Goal: Task Accomplishment & Management: Use online tool/utility

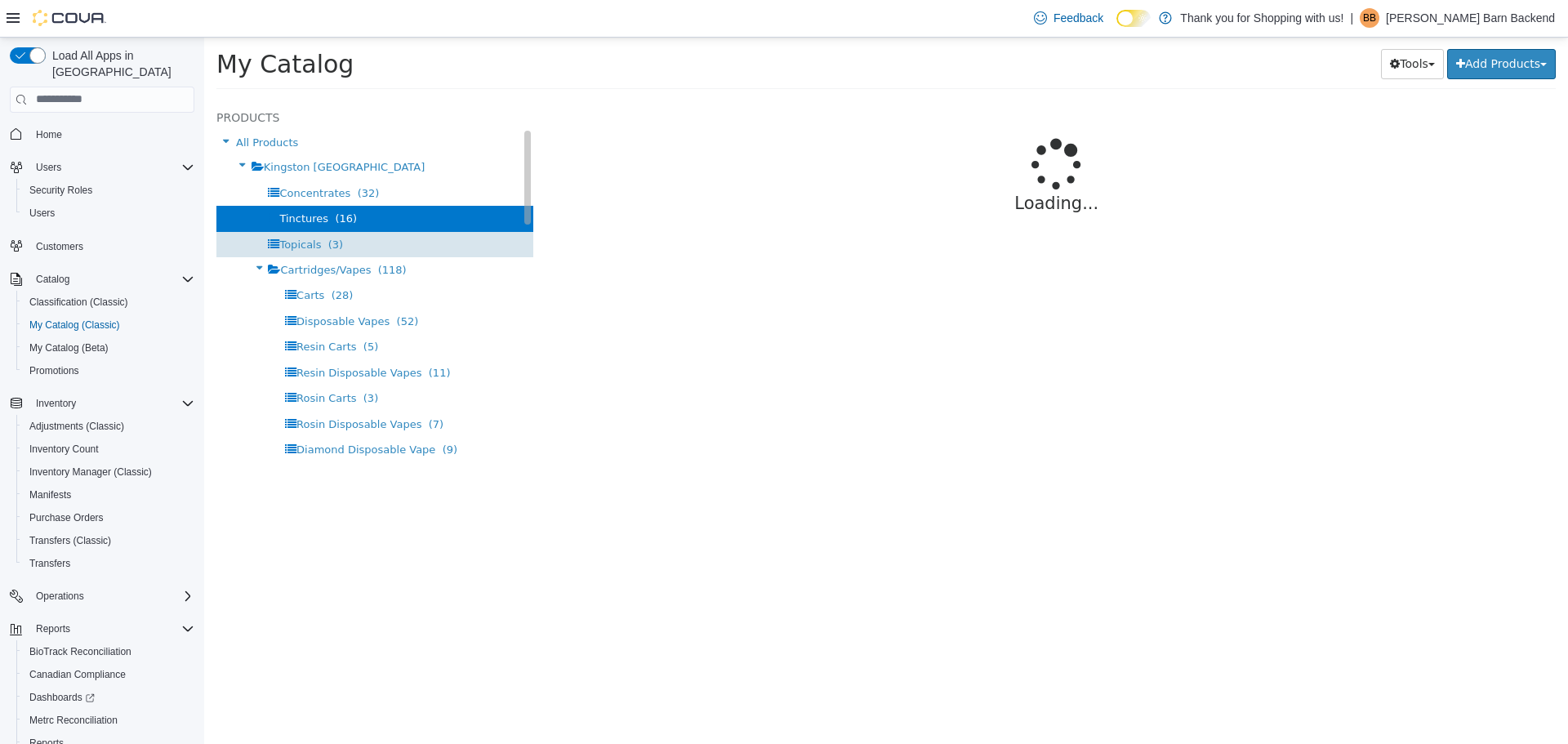
select select "**********"
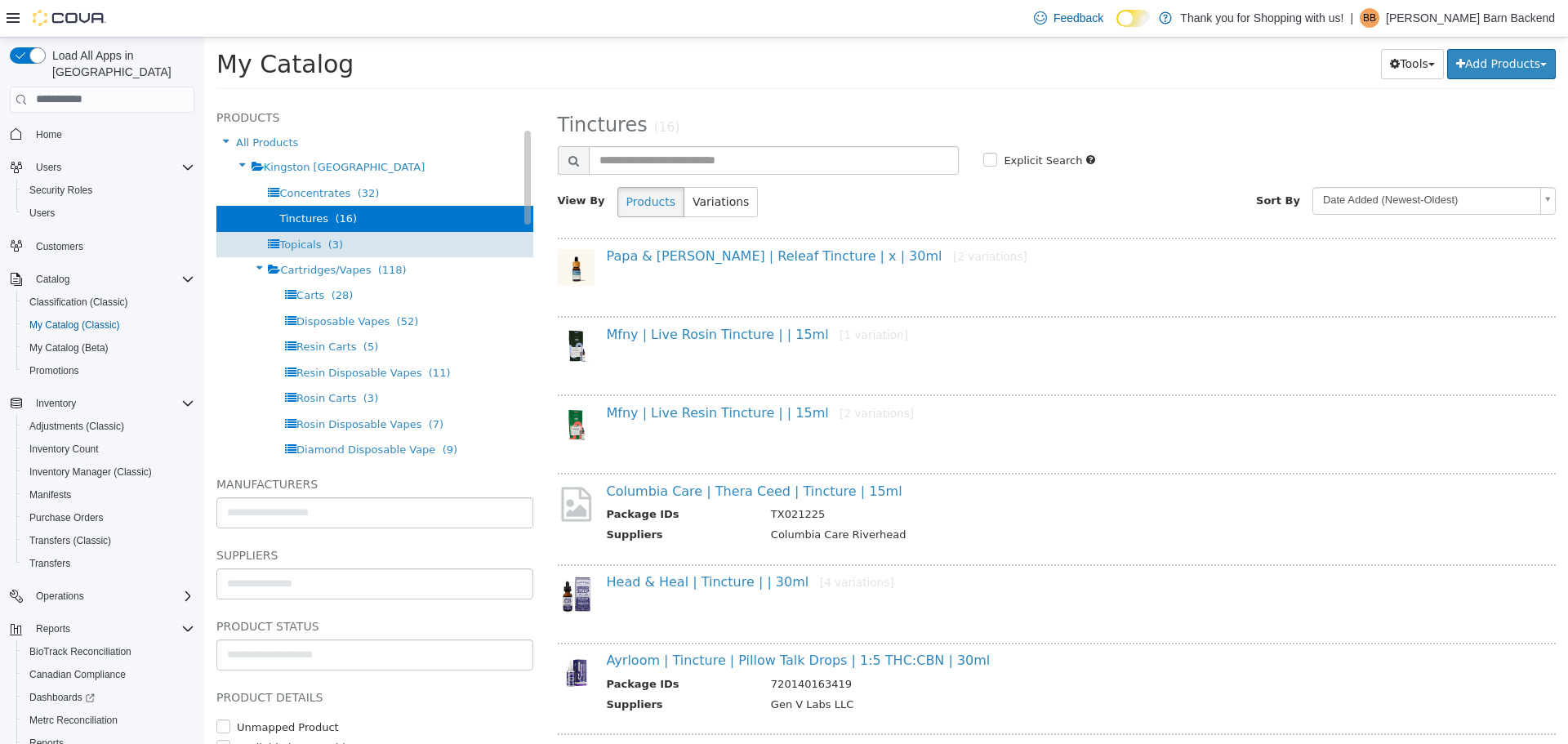
click at [325, 253] on div "Topicals (3)" at bounding box center [375, 244] width 317 height 26
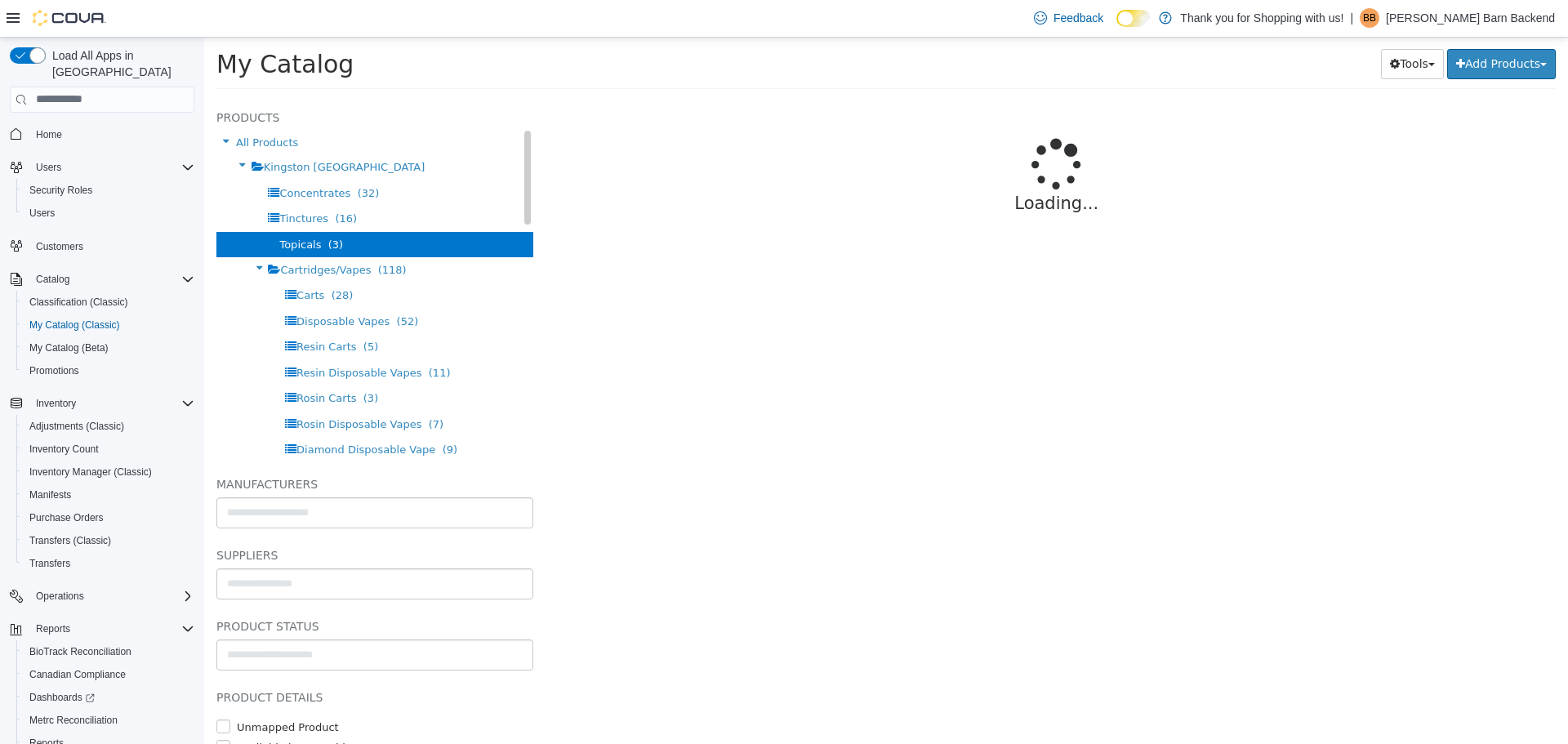
select select "**********"
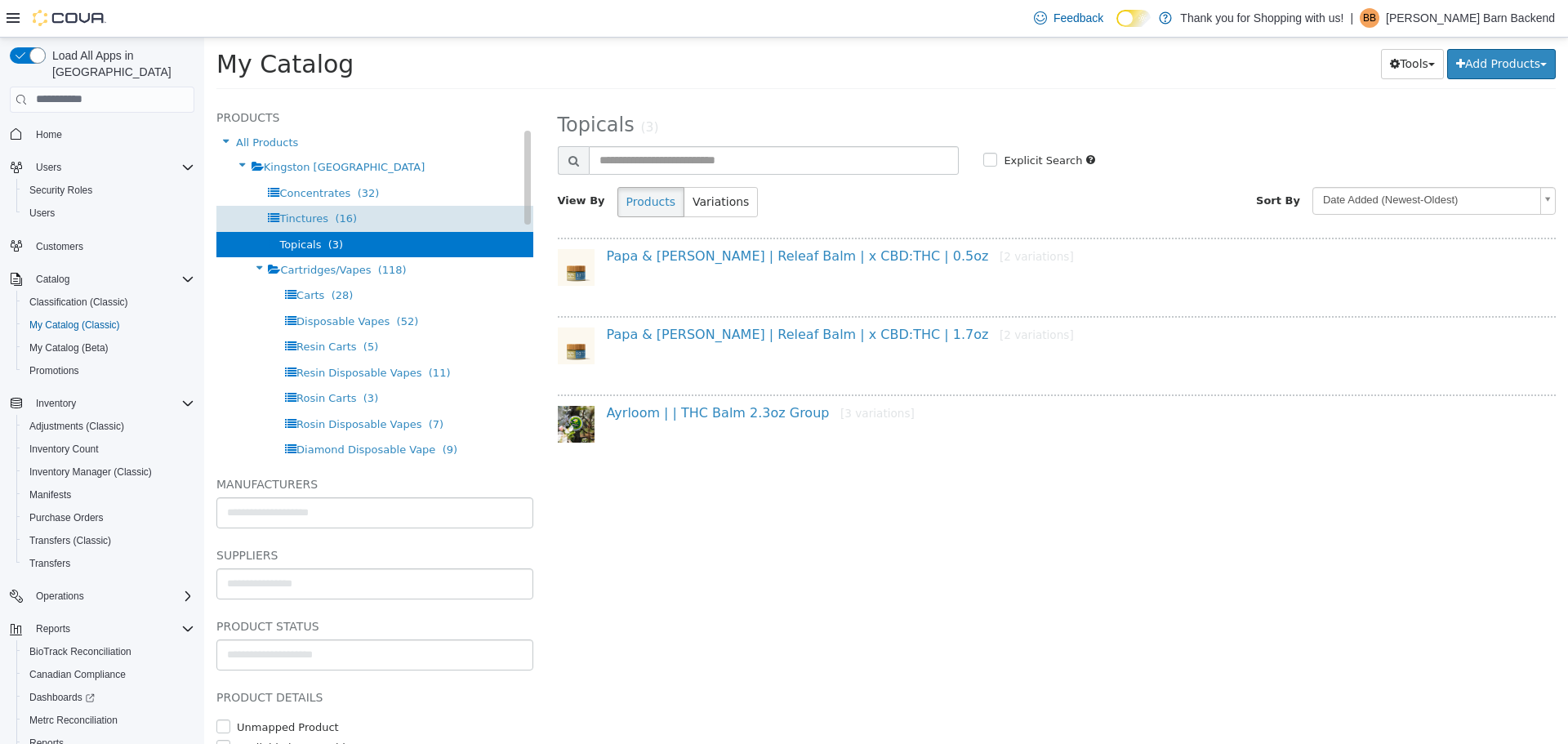
click at [427, 220] on div "Tinctures (16)" at bounding box center [375, 218] width 317 height 26
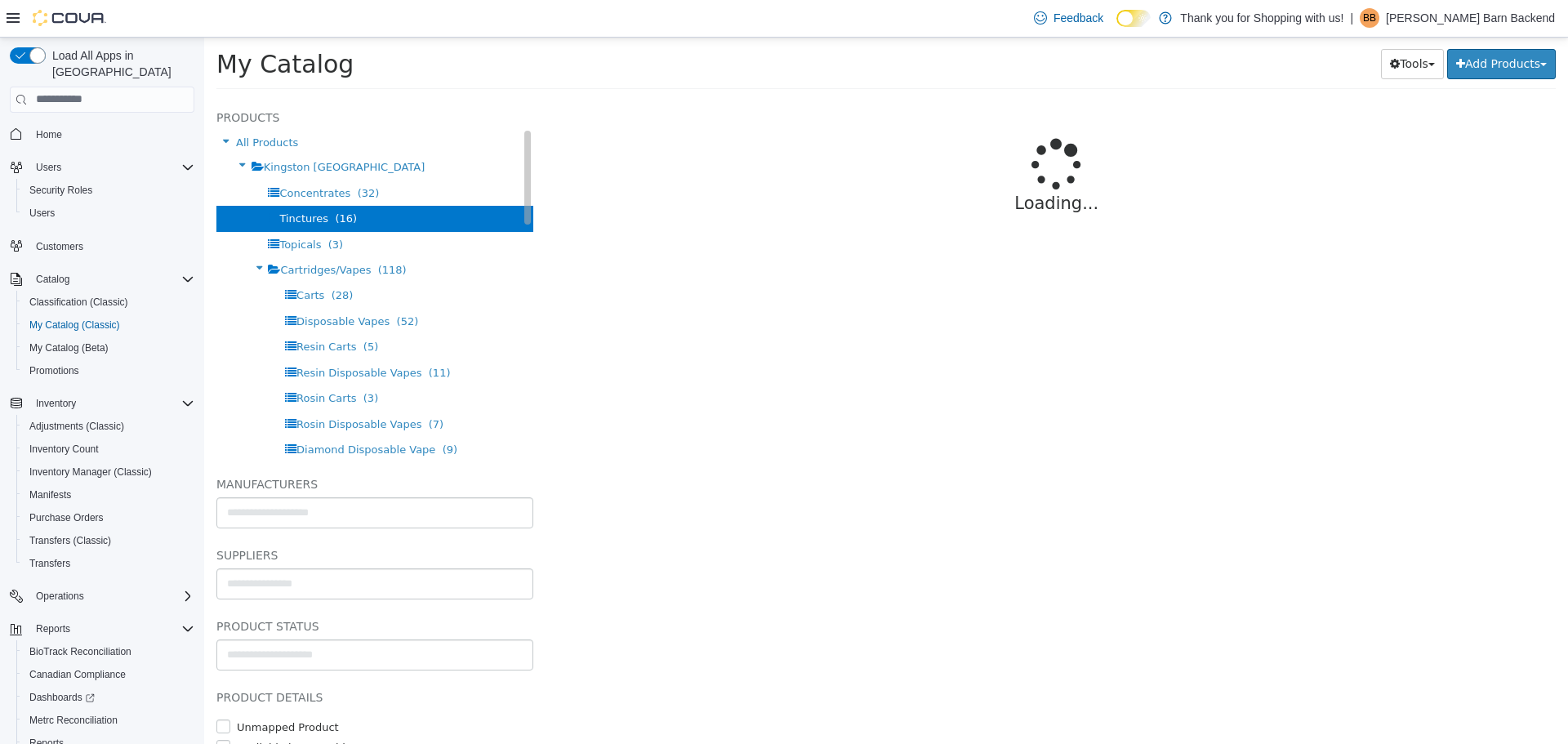
select select "**********"
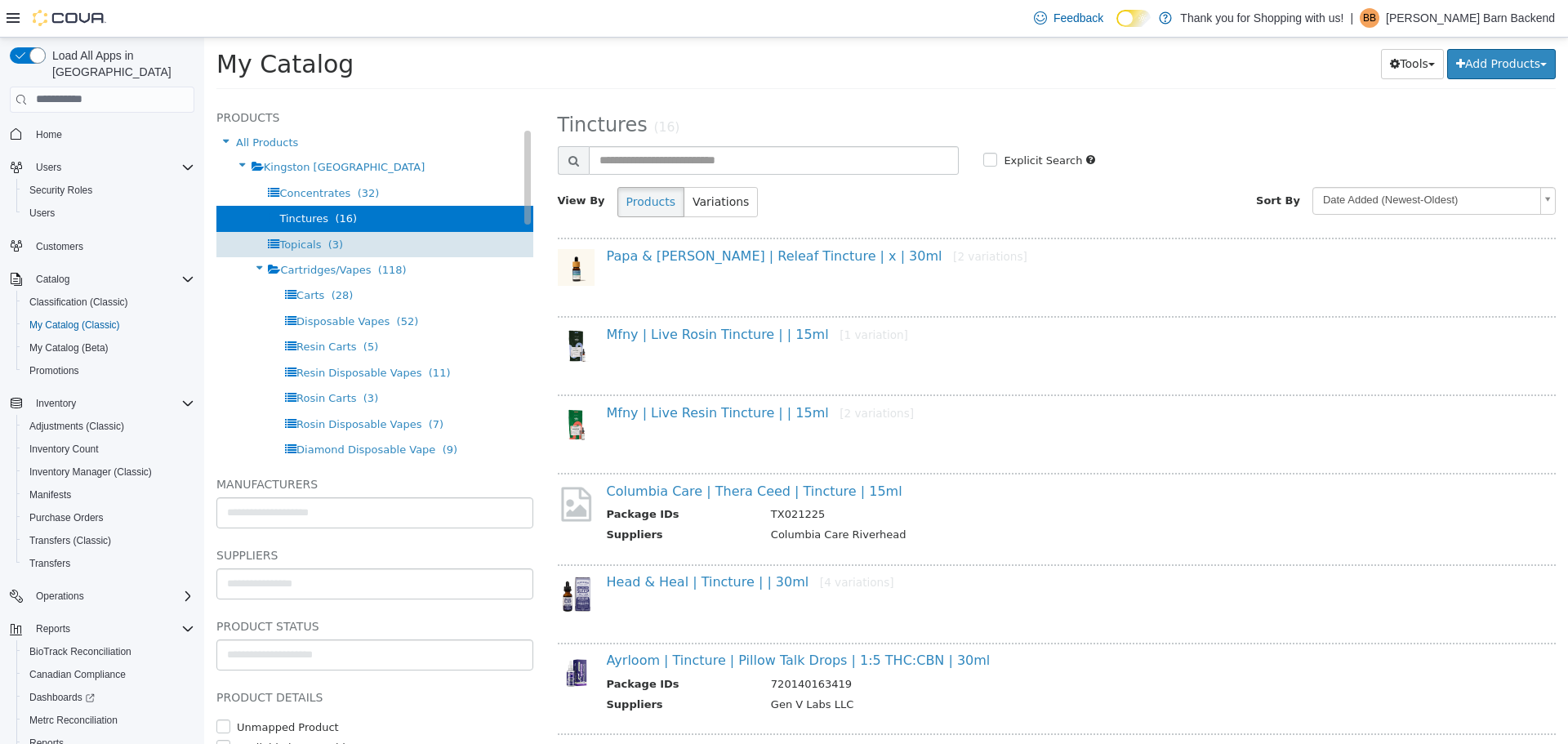
click at [361, 237] on div "Topicals (3)" at bounding box center [375, 244] width 317 height 26
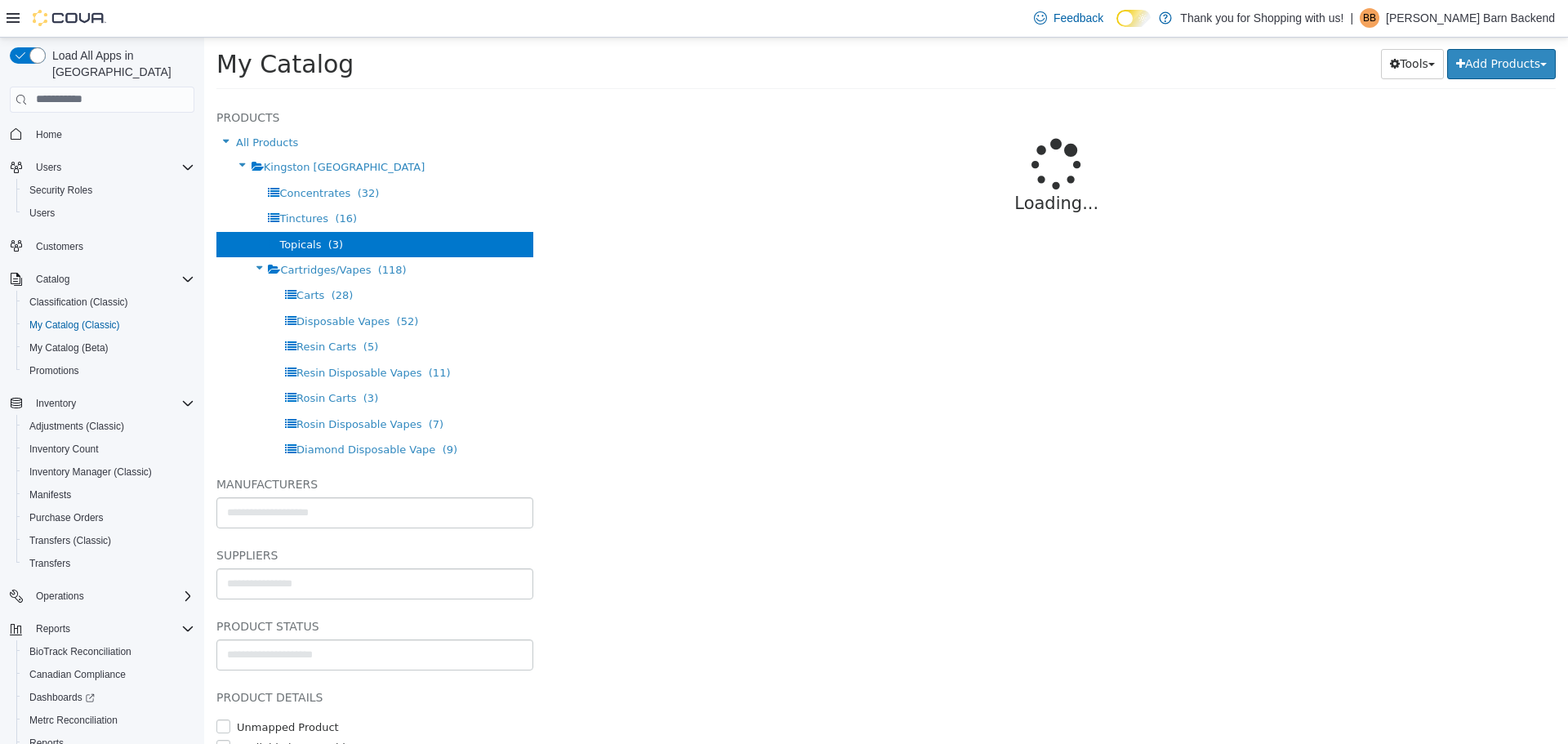
select select "**********"
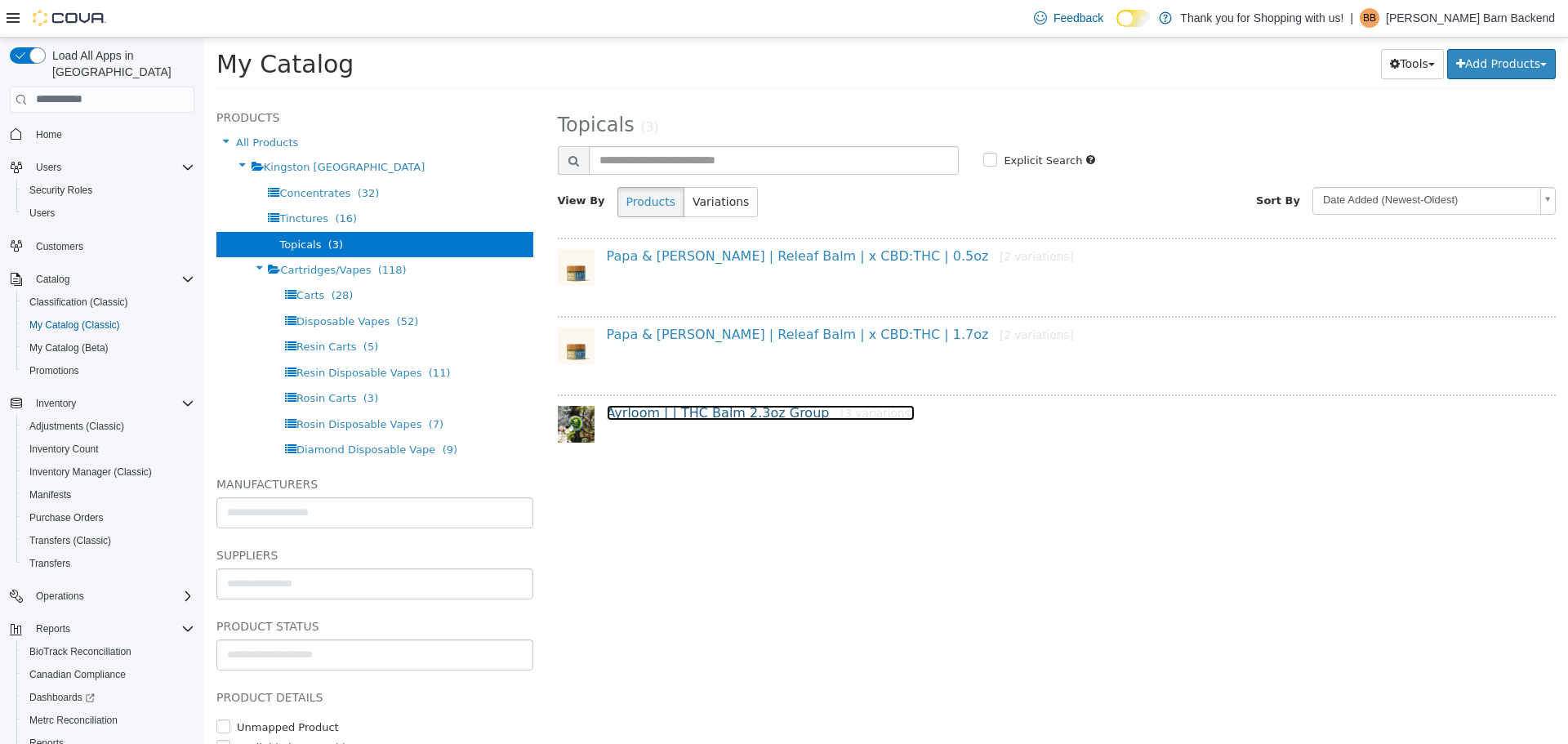
click at [763, 411] on link "Ayrloom | | THC Balm 2.3oz Group [3 variations]" at bounding box center [761, 412] width 308 height 16
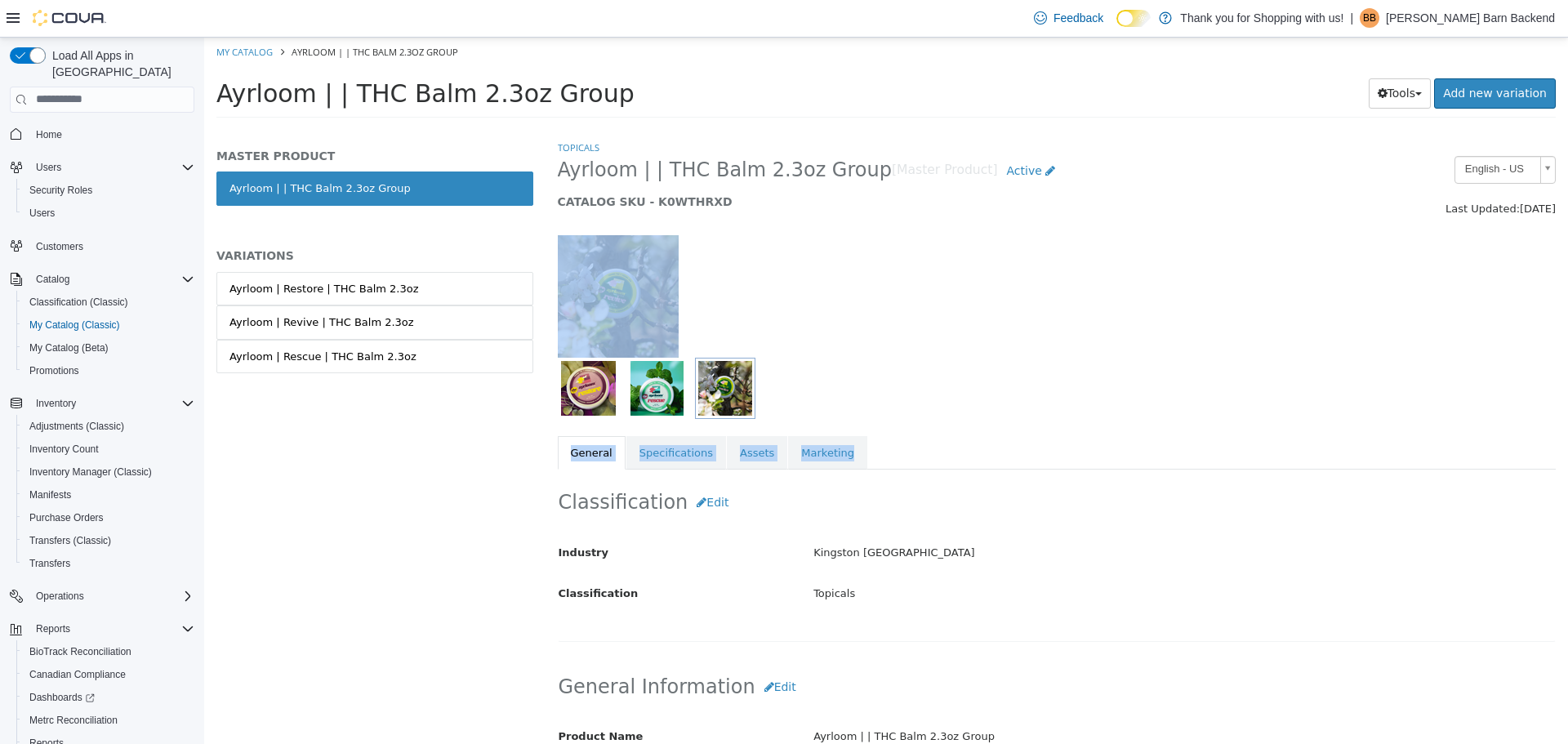
drag, startPoint x: 820, startPoint y: 230, endPoint x: 978, endPoint y: 453, distance: 273.3
click at [978, 453] on div "Topicals Ayrloom | | THC Balm 2.3oz Group [Master Product] Active CATALOG SKU -…" at bounding box center [1058, 304] width 999 height 330
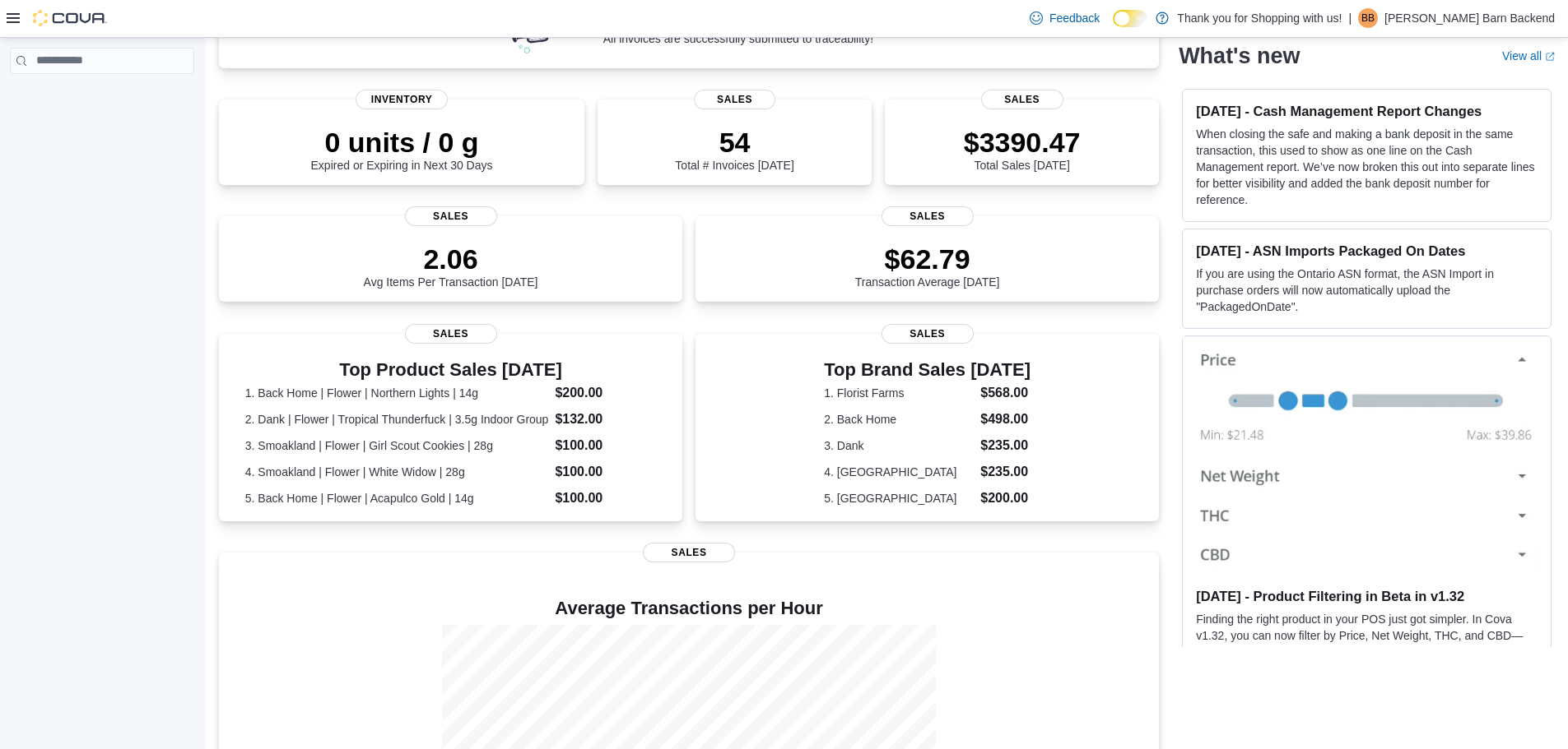
scroll to position [247, 0]
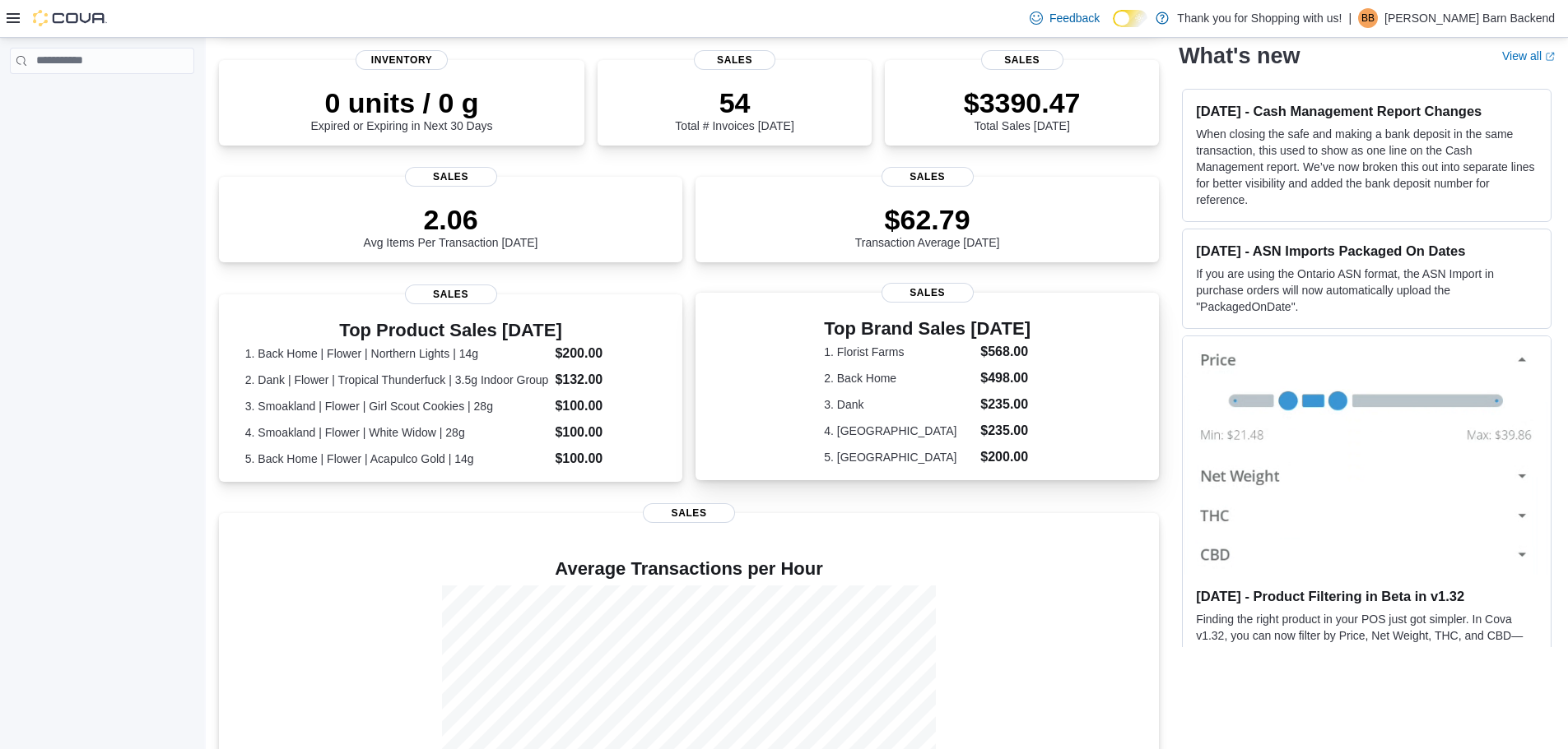
click at [946, 413] on dl "1. Florist Farms $568.00 2. Back Home $498.00 3. Dank $235.00 4. Ayrloom $235.0…" at bounding box center [926, 404] width 207 height 125
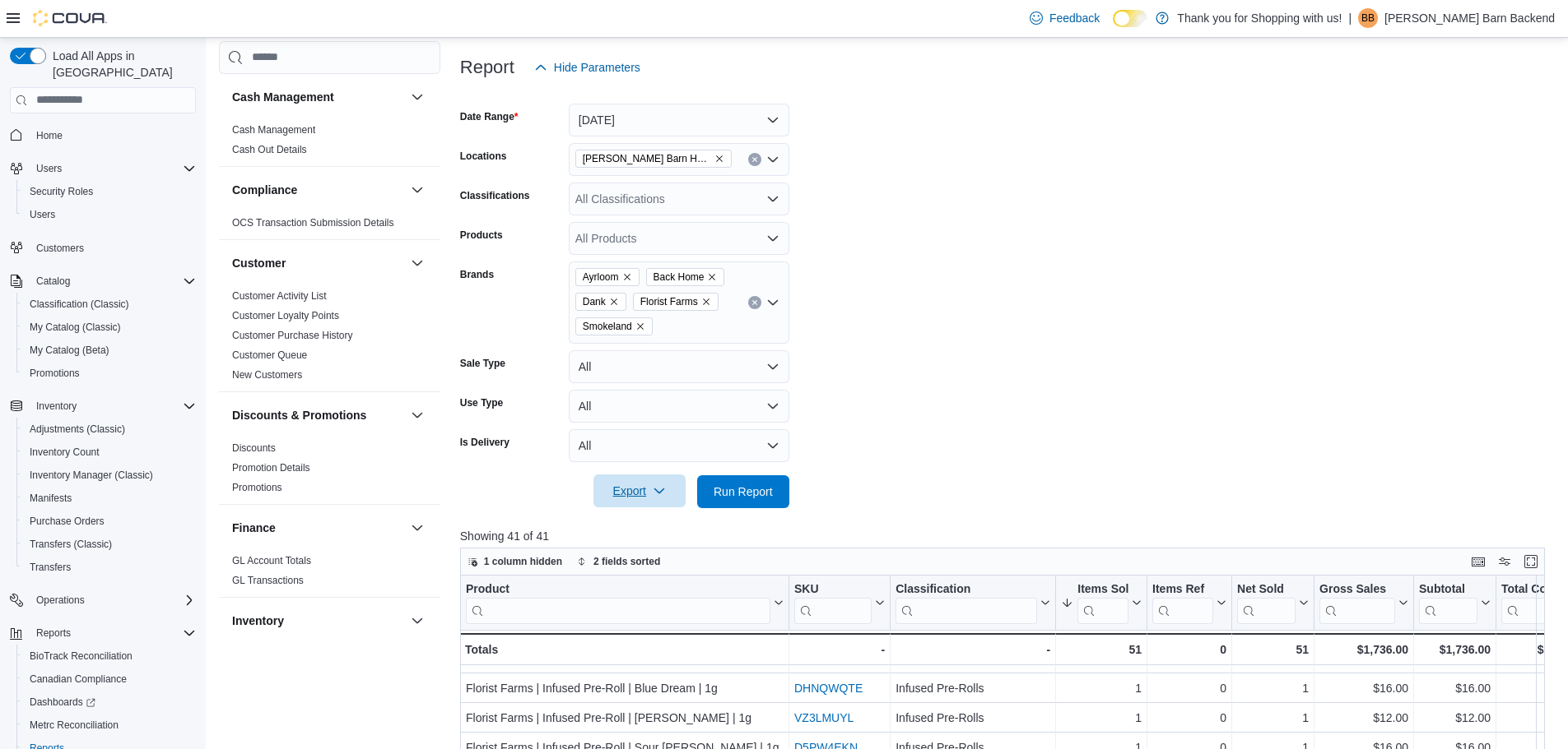
scroll to position [189, 0]
click at [646, 327] on icon "Remove Smokeland from selection in this group" at bounding box center [641, 327] width 10 height 10
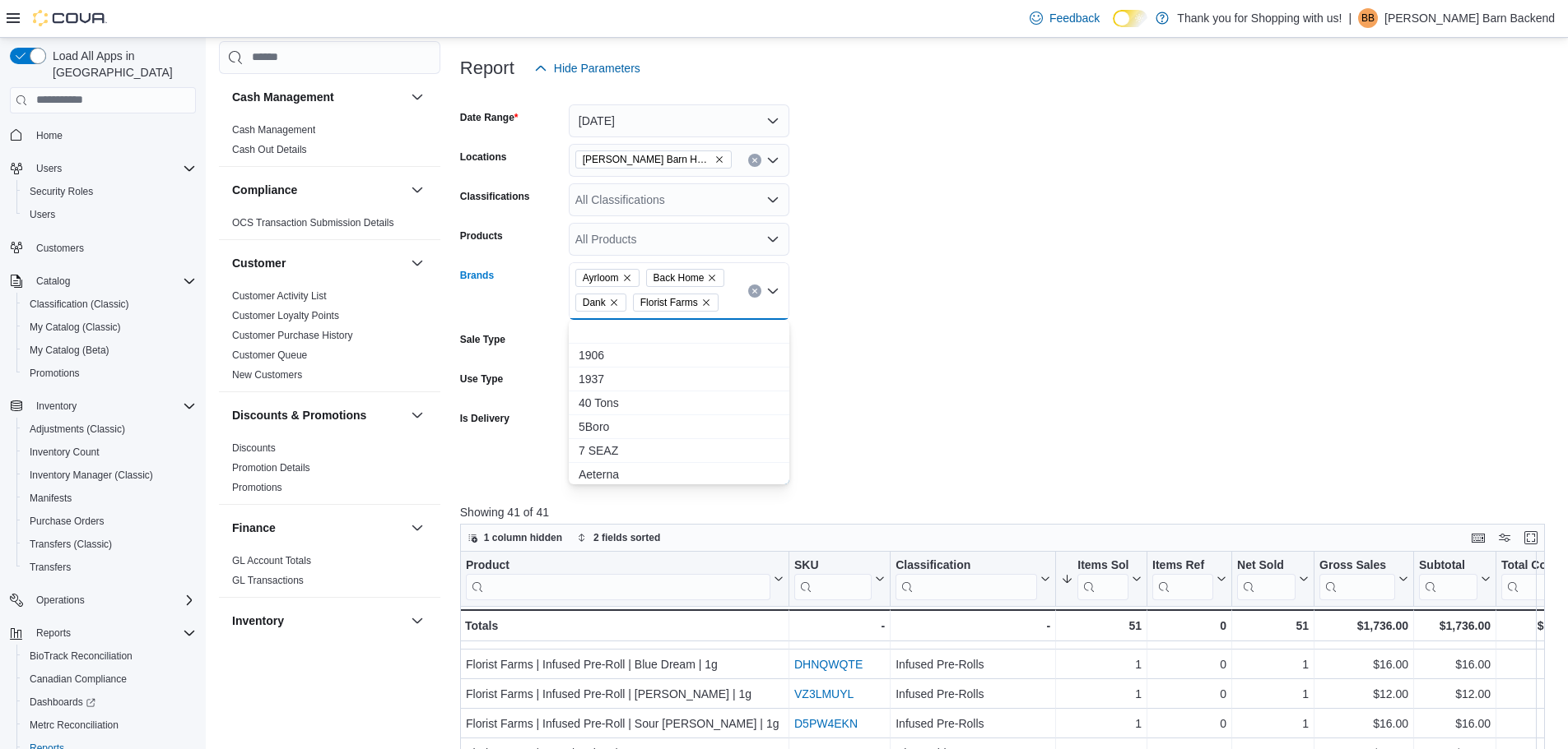
click at [704, 302] on icon "Remove Florist Farms from selection in this group" at bounding box center [706, 302] width 10 height 10
click at [615, 300] on icon "Remove Dank from selection in this group" at bounding box center [614, 302] width 10 height 10
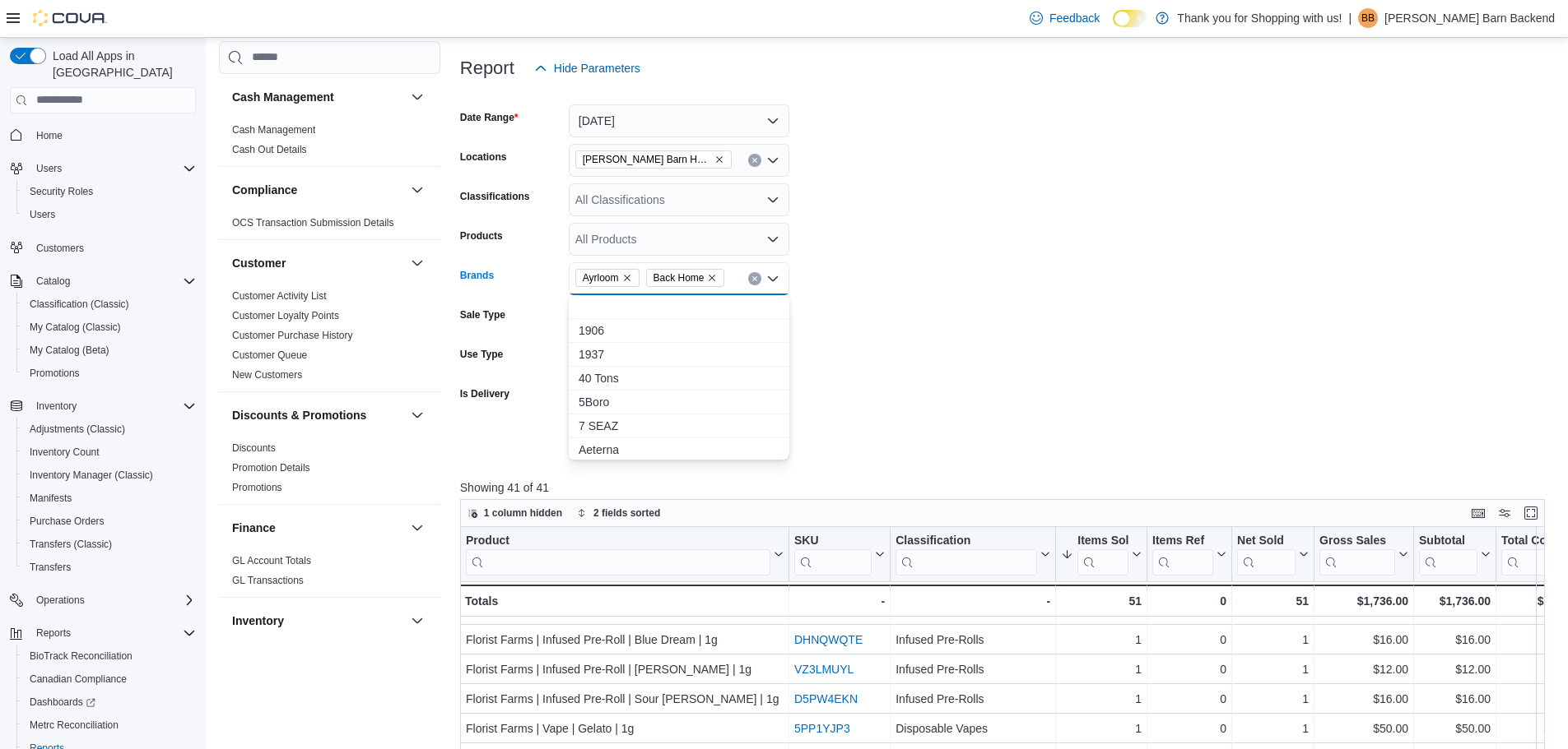
click at [631, 277] on icon "Remove Ayrloom from selection in this group" at bounding box center [627, 278] width 7 height 7
click at [641, 279] on icon "Remove Back Home from selection in this group" at bounding box center [642, 278] width 7 height 7
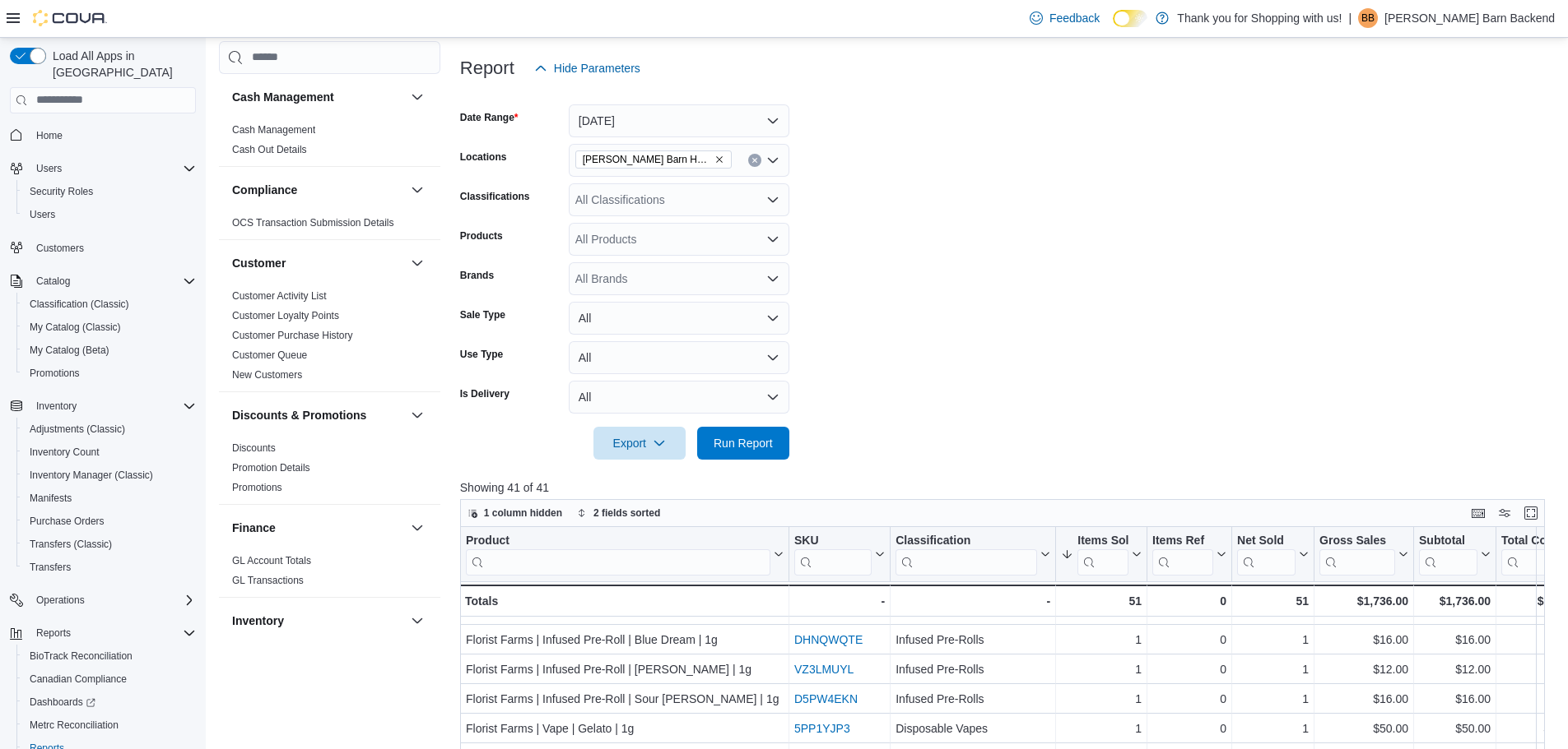
click at [896, 228] on form "Date Range [DATE] Locations [PERSON_NAME] Barn Herkimer Classifications All Cla…" at bounding box center [1007, 273] width 1096 height 375
click at [744, 441] on span "Run Report" at bounding box center [743, 443] width 59 height 17
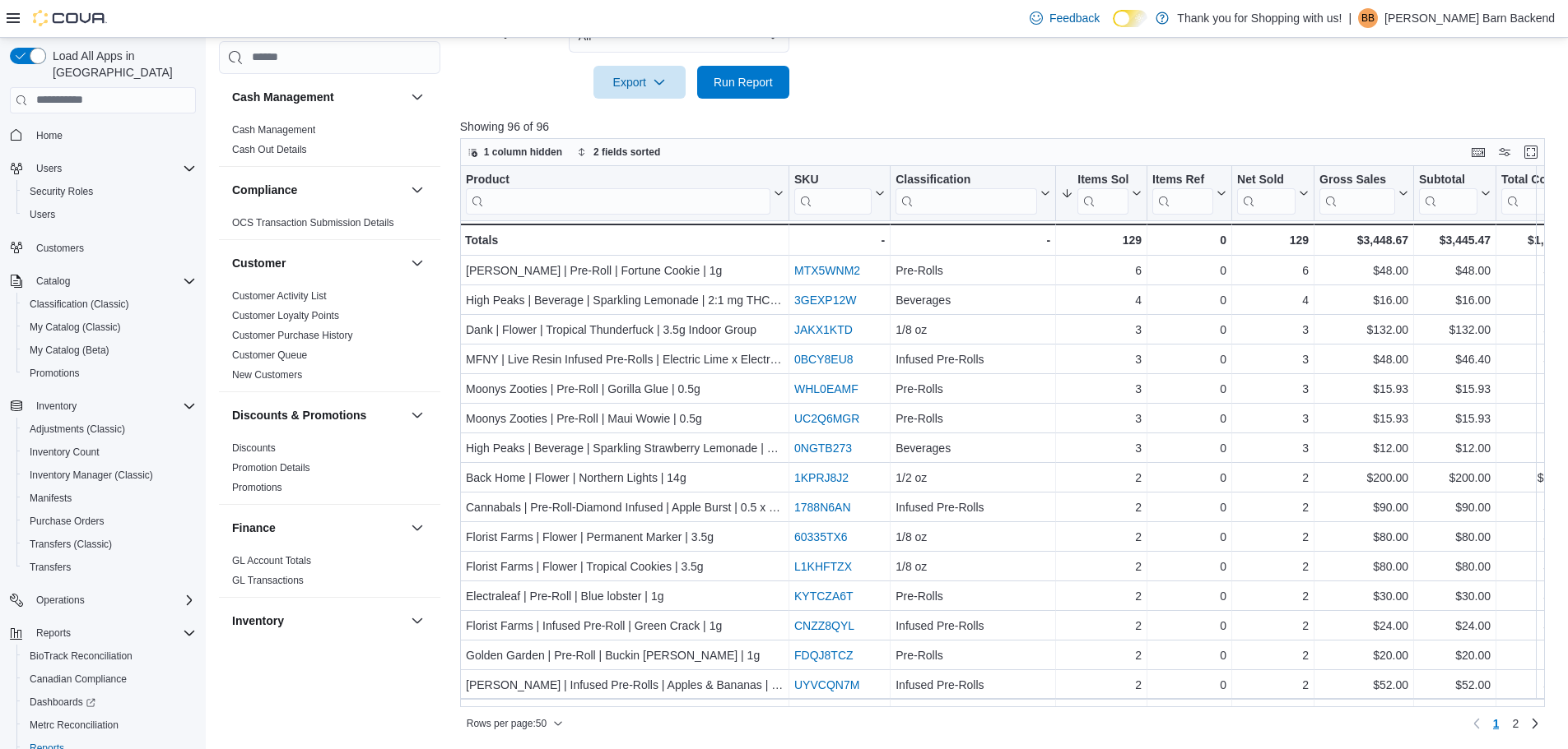
scroll to position [550, 0]
